Goal: Check status: Check status

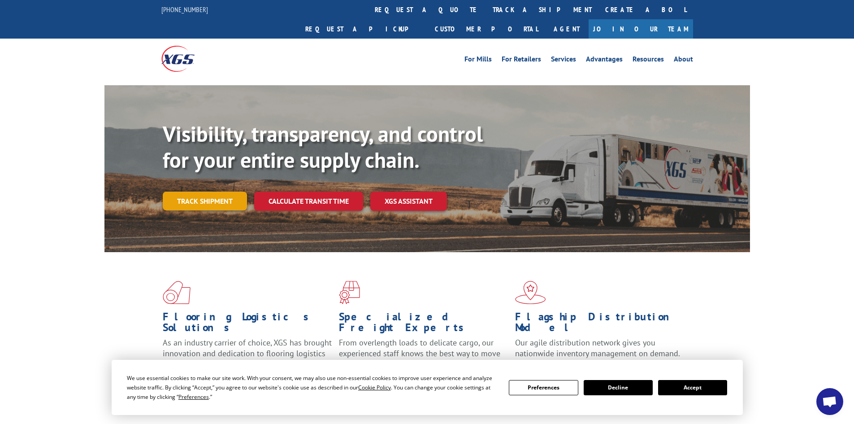
click at [215, 191] on link "Track shipment" at bounding box center [205, 200] width 84 height 19
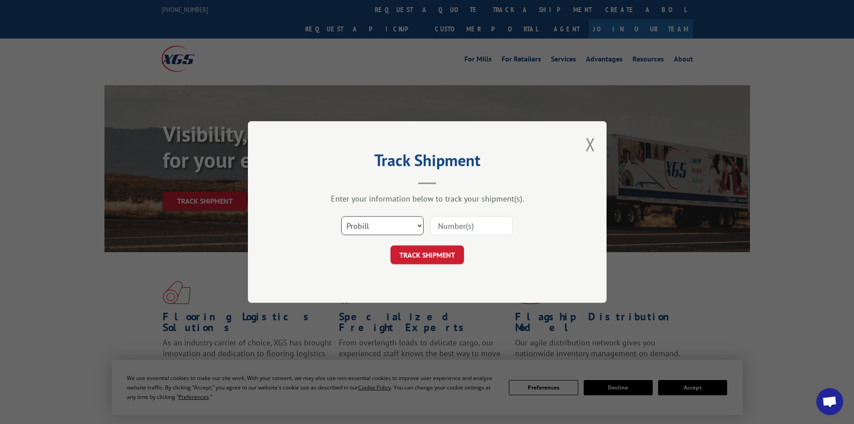
click at [393, 226] on select "Select category... Probill BOL PO" at bounding box center [382, 225] width 82 height 19
select select "bol"
click at [341, 216] on select "Select category... Probill BOL PO" at bounding box center [382, 225] width 82 height 19
drag, startPoint x: 458, startPoint y: 235, endPoint x: 465, endPoint y: 229, distance: 9.9
click at [458, 235] on div at bounding box center [471, 225] width 82 height 21
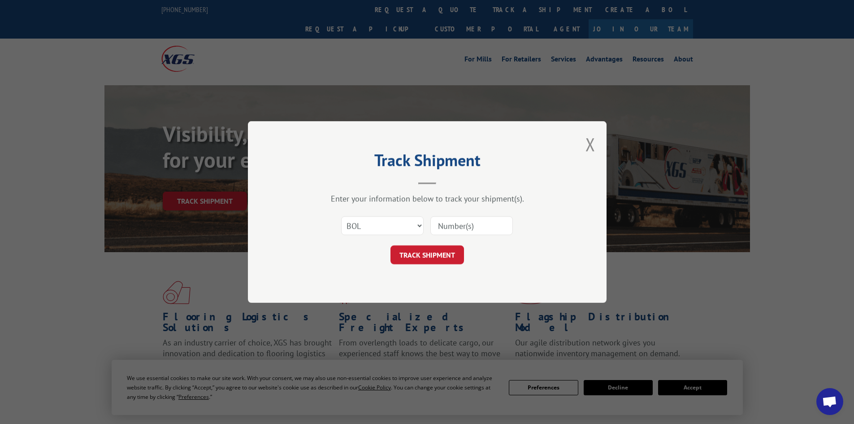
click at [465, 229] on input at bounding box center [471, 225] width 82 height 19
paste input "2865337"
type input "2865337"
click at [428, 257] on button "TRACK SHIPMENT" at bounding box center [427, 254] width 74 height 19
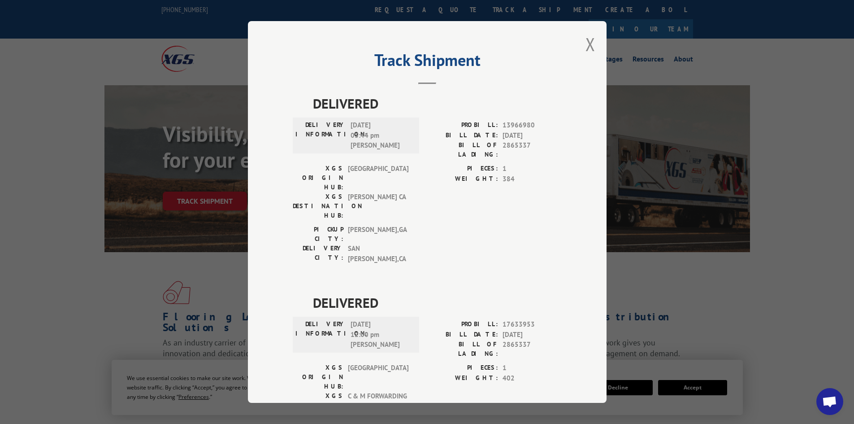
click at [581, 47] on div "Track Shipment DELIVERED DELIVERY INFORMATION: [DATE] 03:44 pm [PERSON_NAME]: 1…" at bounding box center [427, 212] width 359 height 382
click at [586, 44] on button "Close modal" at bounding box center [591, 44] width 10 height 24
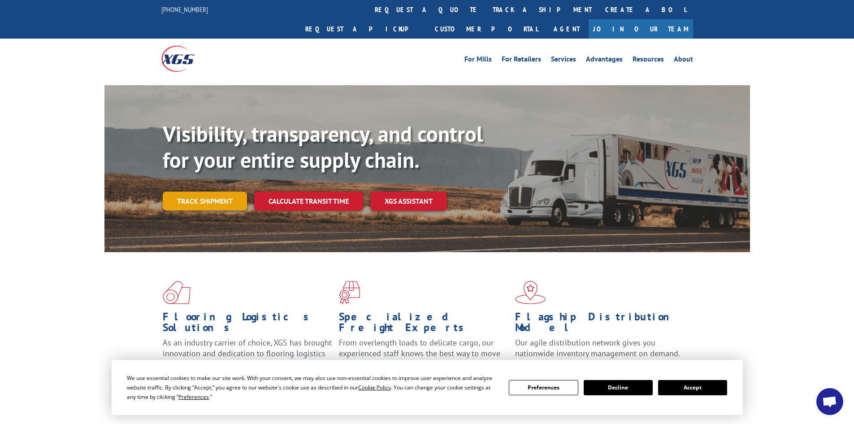
click at [219, 191] on link "Track shipment" at bounding box center [205, 200] width 84 height 19
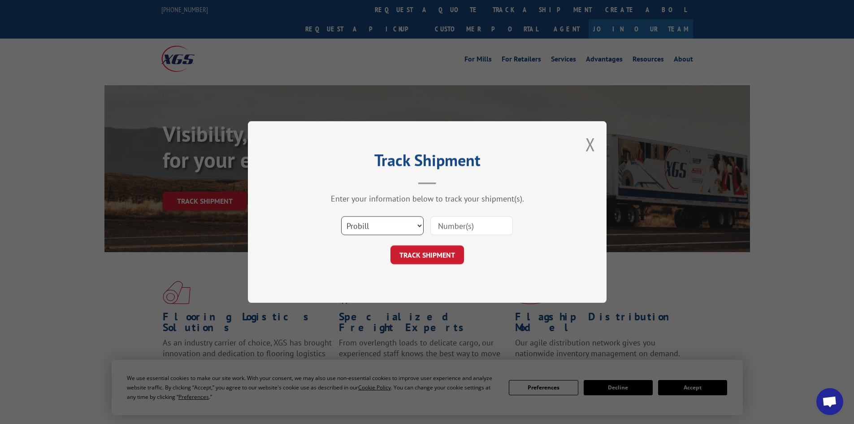
click at [406, 225] on select "Select category... Probill BOL PO" at bounding box center [382, 225] width 82 height 19
click at [341, 216] on select "Select category... Probill BOL PO" at bounding box center [382, 225] width 82 height 19
click at [466, 217] on input at bounding box center [471, 225] width 82 height 19
paste input "2865337"
type input "2865337"
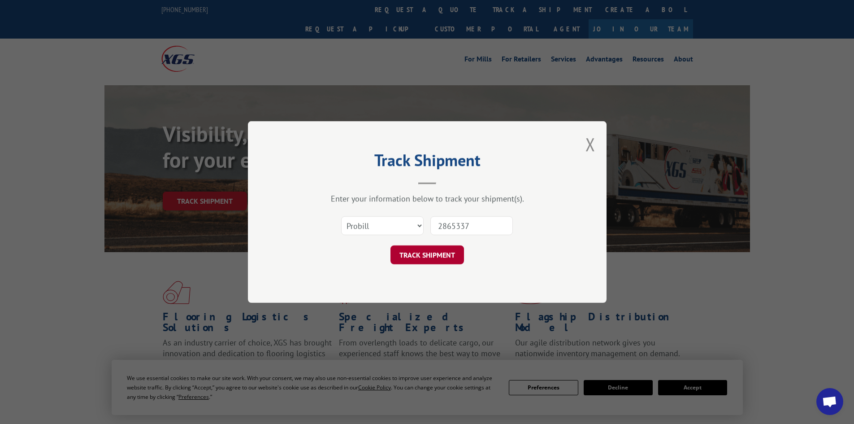
click at [443, 256] on button "TRACK SHIPMENT" at bounding box center [427, 254] width 74 height 19
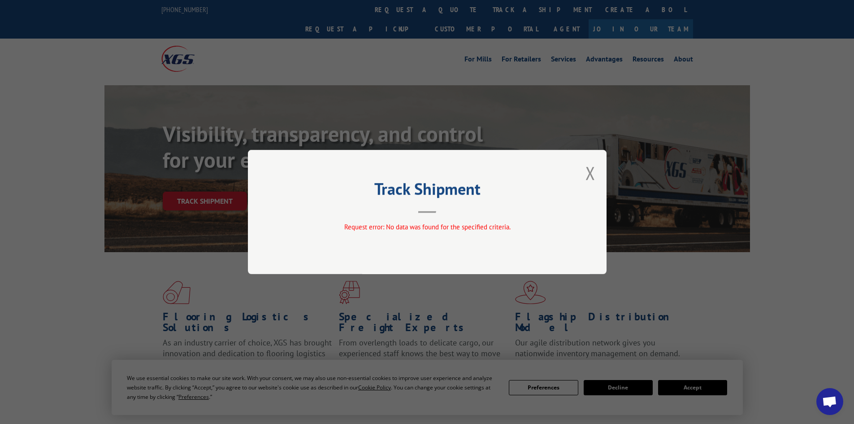
drag, startPoint x: 438, startPoint y: 241, endPoint x: 578, endPoint y: 195, distance: 147.7
click at [444, 237] on div "Track Shipment Request error: No data was found for the specified criteria." at bounding box center [427, 212] width 359 height 124
click at [581, 177] on div "Track Shipment Request error: No data was found for the specified criteria." at bounding box center [427, 212] width 359 height 124
click at [585, 175] on div "Track Shipment Request error: No data was found for the specified criteria." at bounding box center [427, 212] width 359 height 124
click at [588, 166] on button "Close modal" at bounding box center [591, 173] width 10 height 24
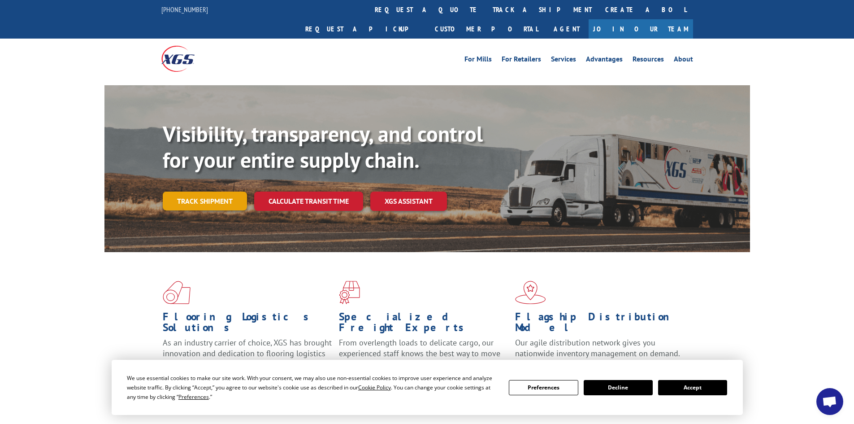
click at [231, 191] on link "Track shipment" at bounding box center [205, 200] width 84 height 19
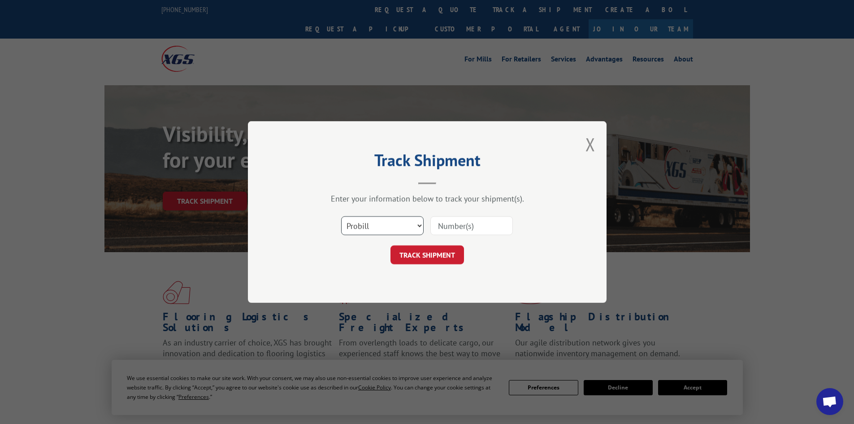
click at [388, 226] on select "Select category... Probill BOL PO" at bounding box center [382, 225] width 82 height 19
select select "bol"
click at [341, 216] on select "Select category... Probill BOL PO" at bounding box center [382, 225] width 82 height 19
click at [465, 230] on input at bounding box center [471, 225] width 82 height 19
paste input "2865337"
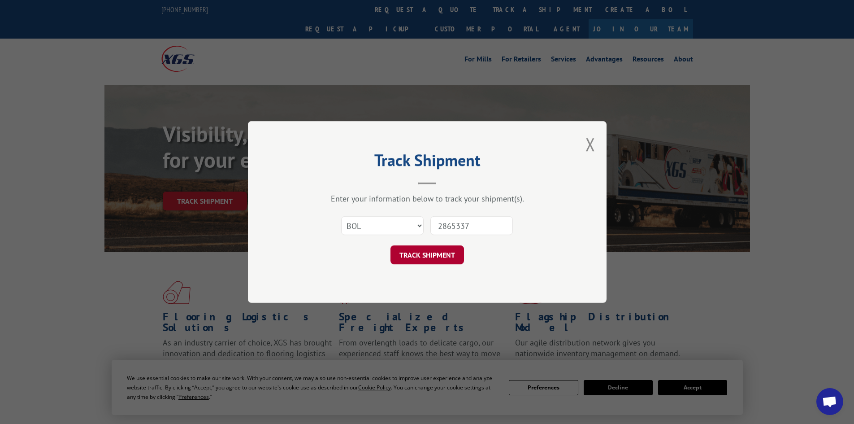
type input "2865337"
click at [437, 260] on button "TRACK SHIPMENT" at bounding box center [427, 254] width 74 height 19
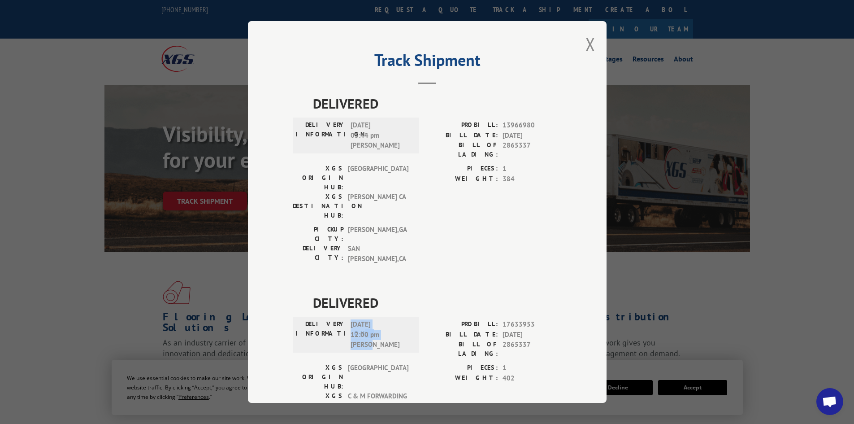
drag, startPoint x: 372, startPoint y: 292, endPoint x: 340, endPoint y: 293, distance: 31.8
click at [340, 319] on div "DELIVERY INFORMATION: [DATE] 12:00 pm [PERSON_NAME]" at bounding box center [355, 334] width 121 height 30
click at [351, 319] on span "[DATE] 12:00 pm [PERSON_NAME]" at bounding box center [381, 334] width 61 height 30
drag, startPoint x: 376, startPoint y: 292, endPoint x: 347, endPoint y: 269, distance: 37.0
click at [351, 319] on span "[DATE] 12:00 pm [PERSON_NAME]" at bounding box center [381, 334] width 61 height 30
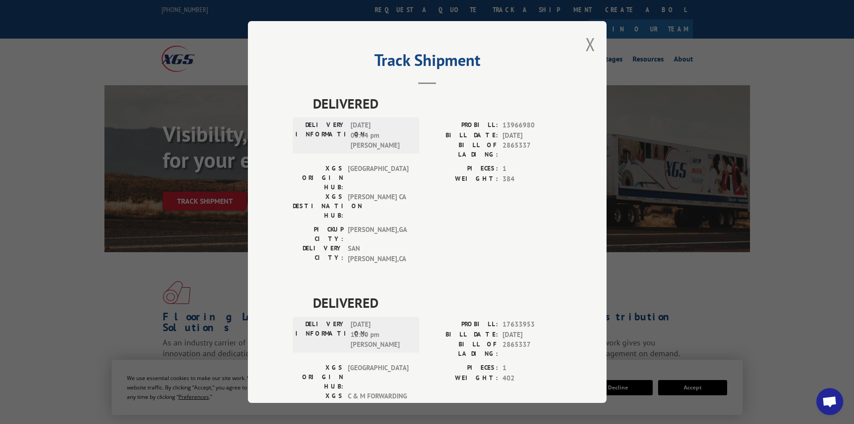
click at [579, 48] on div "Track Shipment DELIVERED DELIVERY INFORMATION: [DATE] 03:44 pm [PERSON_NAME]: 1…" at bounding box center [427, 212] width 359 height 382
click at [581, 41] on div "Track Shipment DELIVERED DELIVERY INFORMATION: [DATE] 03:44 pm [PERSON_NAME]: 1…" at bounding box center [427, 212] width 359 height 382
click at [586, 43] on button "Close modal" at bounding box center [591, 44] width 10 height 24
